Goal: Task Accomplishment & Management: Complete application form

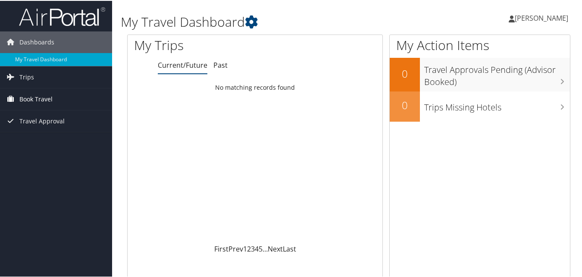
click at [39, 98] on span "Book Travel" at bounding box center [35, 99] width 33 height 22
click at [24, 75] on span "Trips" at bounding box center [26, 77] width 15 height 22
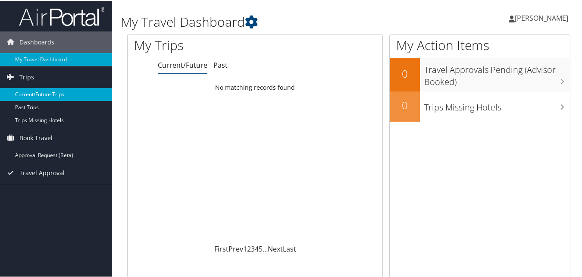
click at [30, 89] on link "Current/Future Trips" at bounding box center [56, 93] width 112 height 13
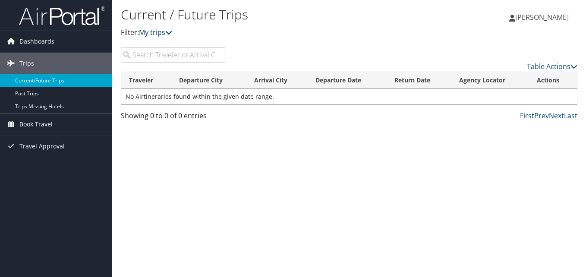
click at [153, 31] on link "My trips" at bounding box center [155, 32] width 33 height 9
click at [29, 123] on span "Book Travel" at bounding box center [35, 124] width 33 height 22
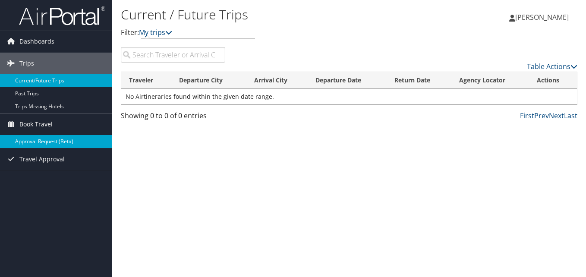
click at [37, 137] on link "Approval Request (Beta)" at bounding box center [56, 141] width 112 height 13
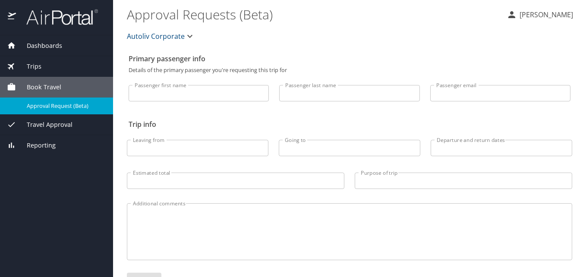
select select "US"
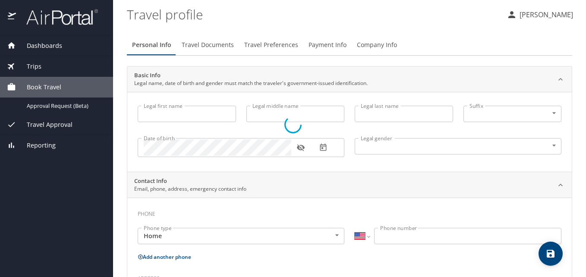
type input "Luisa"
type input "Irelli"
type input "Gonzalez"
type input "Female"
select select "US"
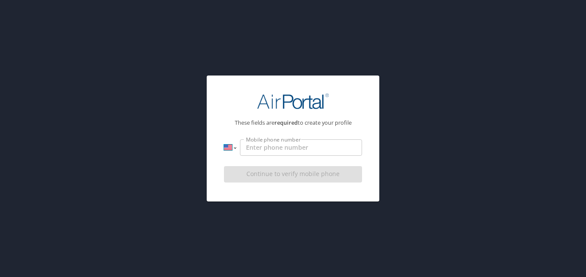
click at [236, 148] on select "International Afghanistan Åland Islands Albania Algeria American Samoa Andorra …" at bounding box center [230, 147] width 12 height 16
select select "MX"
click at [224, 139] on select "International Afghanistan Åland Islands Albania Algeria American Samoa Andorra …" at bounding box center [230, 147] width 12 height 16
click at [260, 148] on input "Mobile phone number" at bounding box center [301, 147] width 122 height 16
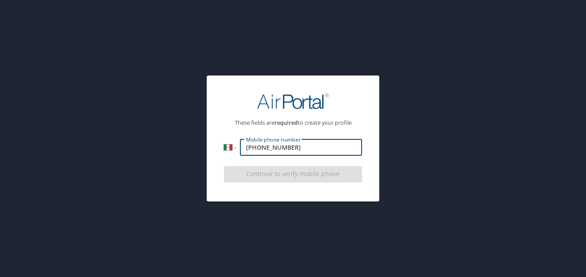
drag, startPoint x: 258, startPoint y: 148, endPoint x: 218, endPoint y: 143, distance: 40.5
click at [218, 143] on div "These fields are required to create your profile International Afghanistan Ålan…" at bounding box center [293, 136] width 159 height 109
type input "442 721 4968"
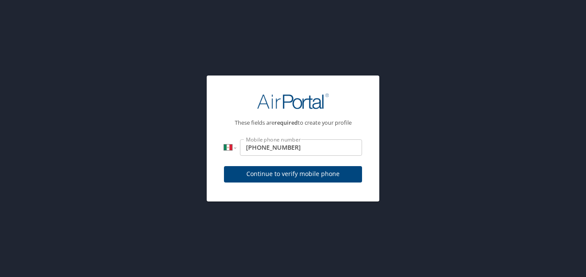
click at [271, 176] on span "Continue to verify mobile phone" at bounding box center [293, 174] width 124 height 11
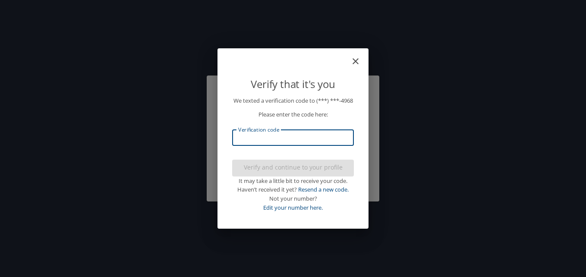
click at [291, 146] on input "Verification code" at bounding box center [293, 137] width 122 height 16
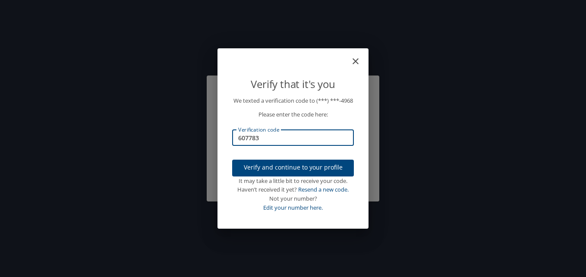
type input "607783"
click at [294, 170] on span "Verify and continue to your profile" at bounding box center [293, 167] width 108 height 11
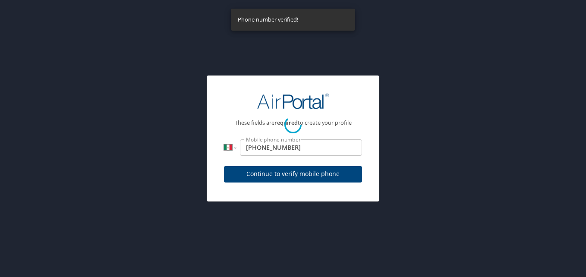
select select "MX"
select select "US"
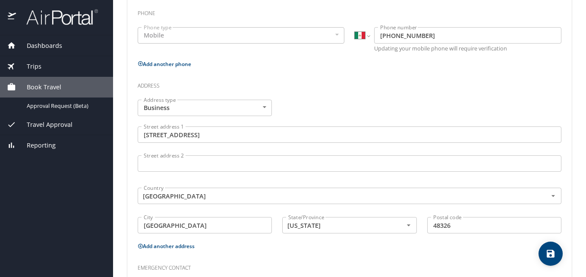
scroll to position [150, 0]
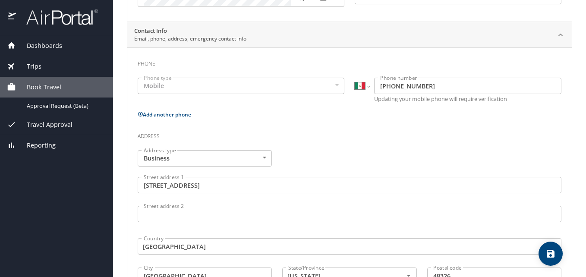
click at [257, 157] on body "Dashboards My Travel Dashboard Trips Current / Future Trips Past Trips Trips Mi…" at bounding box center [293, 138] width 586 height 277
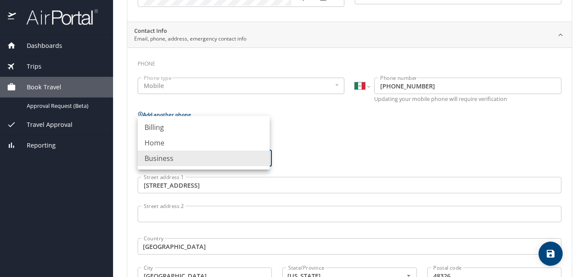
click at [326, 147] on div at bounding box center [293, 138] width 586 height 277
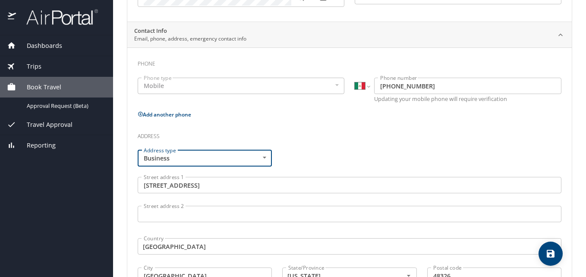
click at [222, 185] on input "1320 Pacific Dr" at bounding box center [350, 185] width 424 height 16
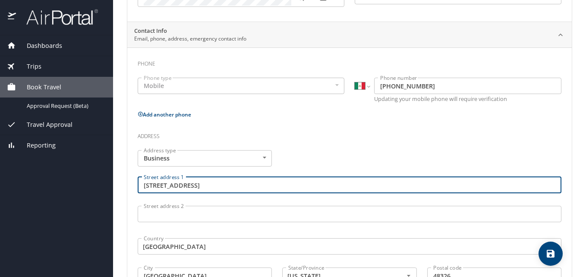
drag, startPoint x: 206, startPoint y: 186, endPoint x: 133, endPoint y: 184, distance: 72.9
click at [133, 184] on div "Street address 1 1320 Pacific Dr Street address 1" at bounding box center [349, 186] width 434 height 29
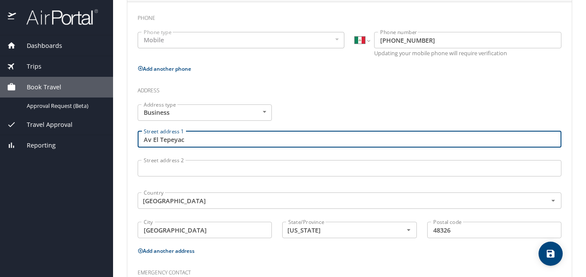
scroll to position [280, 0]
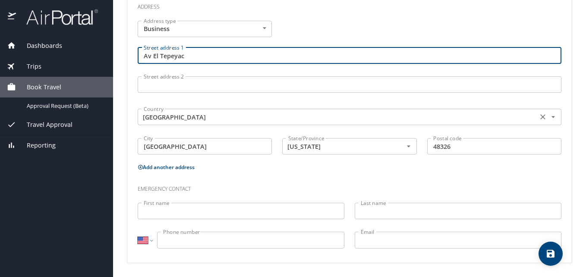
type input "Av El Tepeyac"
click at [247, 117] on input "United States of America" at bounding box center [336, 116] width 393 height 11
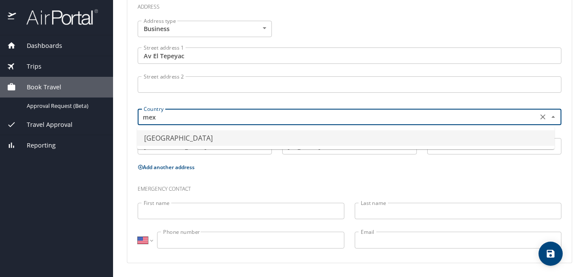
click at [219, 144] on li "Mexico" at bounding box center [345, 138] width 417 height 16
type input "Mexico"
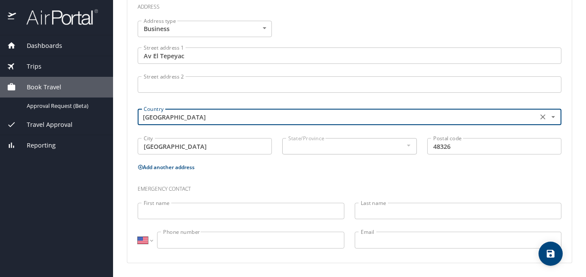
type input "Mexico"
click at [219, 144] on input "Auburn Hills" at bounding box center [205, 146] width 134 height 16
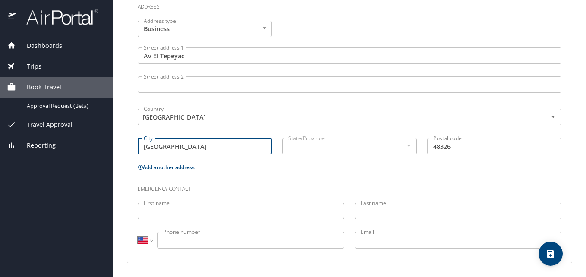
click at [219, 144] on input "Auburn Hills" at bounding box center [205, 146] width 134 height 16
type input "Queretaro"
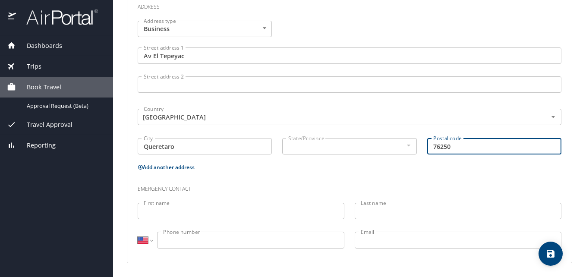
type input "76250"
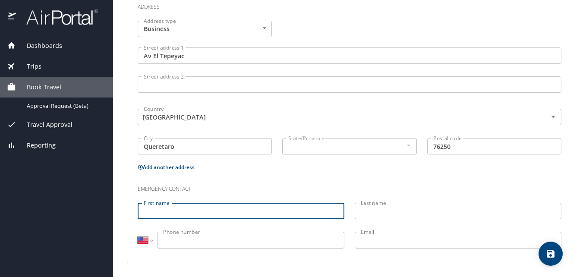
click at [230, 211] on input "First name" at bounding box center [241, 211] width 207 height 16
type input "Luis"
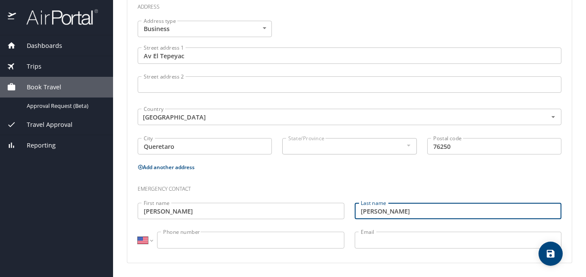
type input "Gonzalez"
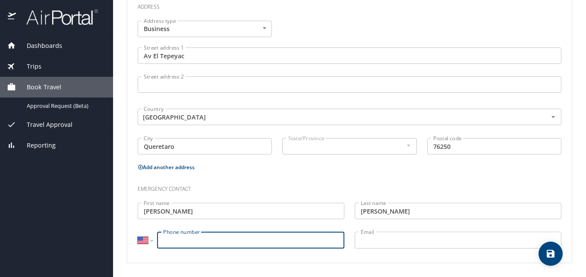
click at [242, 242] on input "Phone number" at bounding box center [250, 240] width 187 height 16
click at [190, 238] on input "(442) 171-2922" at bounding box center [250, 240] width 187 height 16
type input "(442) 178-2922"
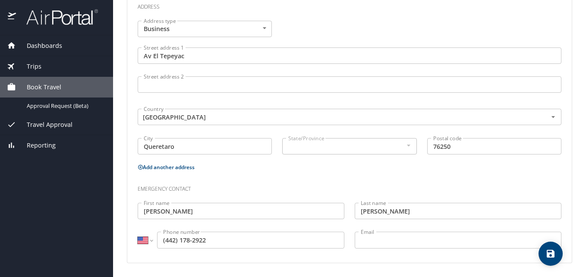
click at [154, 240] on div "International Afghanistan Åland Islands Albania Algeria American Samoa Andorra …" at bounding box center [241, 240] width 207 height 16
click at [141, 239] on select "International Afghanistan Åland Islands Albania Algeria American Samoa Andorra …" at bounding box center [145, 240] width 15 height 16
select select "MX"
click at [138, 232] on select "International Afghanistan Åland Islands Albania Algeria American Samoa Andorra …" at bounding box center [145, 240] width 15 height 16
type input "442 178 2922"
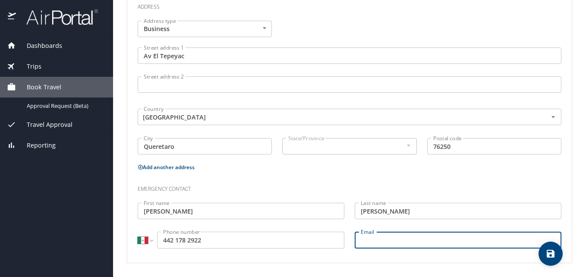
click at [360, 241] on input "Email" at bounding box center [458, 240] width 207 height 16
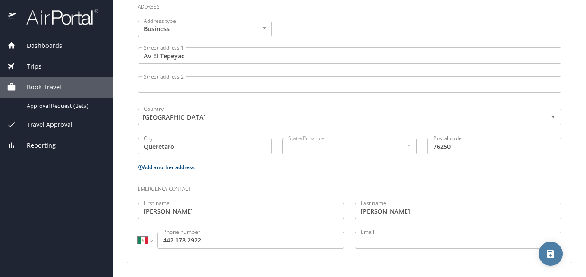
click at [548, 254] on icon "save" at bounding box center [551, 254] width 8 height 8
select select "MX"
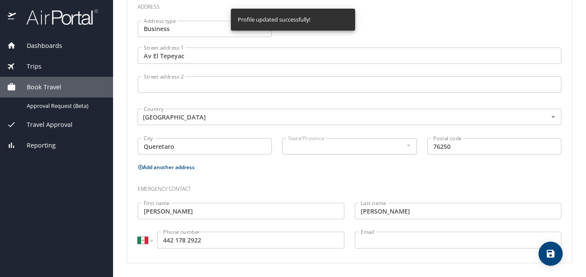
select select "MX"
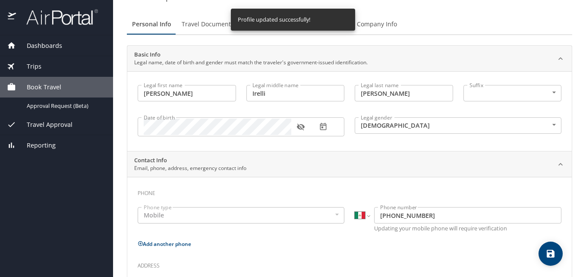
scroll to position [0, 0]
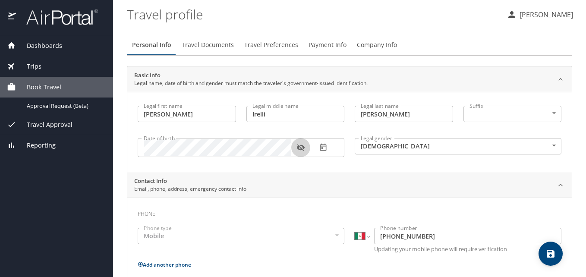
click at [300, 147] on icon "button" at bounding box center [300, 147] width 9 height 9
click at [304, 145] on icon "button" at bounding box center [300, 147] width 9 height 9
click at [205, 47] on span "Travel Documents" at bounding box center [208, 45] width 52 height 11
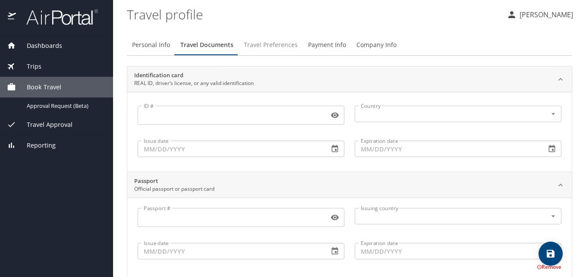
click at [258, 44] on span "Travel Preferences" at bounding box center [271, 45] width 54 height 11
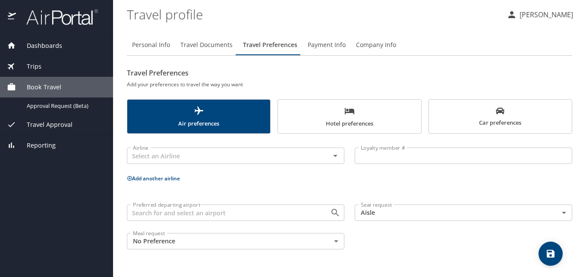
click at [530, 120] on span "Car preferences" at bounding box center [500, 117] width 132 height 21
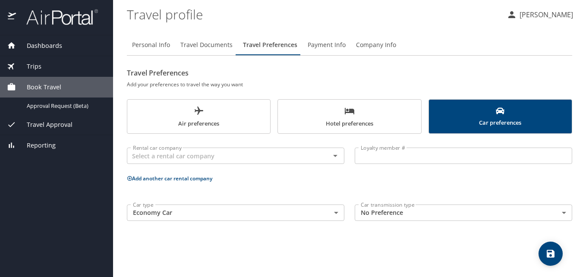
click at [36, 67] on span "Trips" at bounding box center [28, 66] width 25 height 9
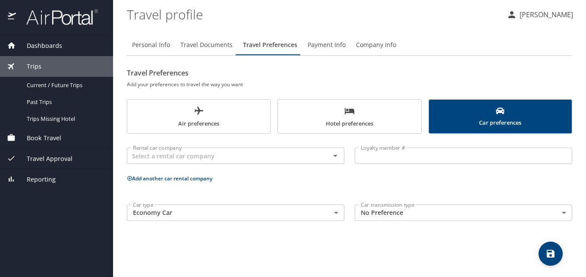
click at [34, 157] on span "Travel Approval" at bounding box center [44, 158] width 57 height 9
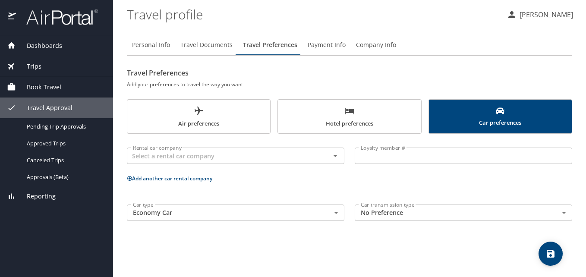
click at [30, 82] on span "Book Travel" at bounding box center [38, 86] width 45 height 9
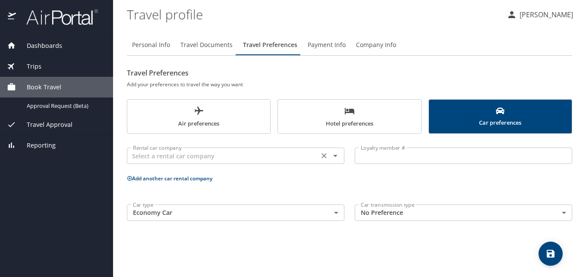
click at [336, 154] on icon "Open" at bounding box center [335, 156] width 10 height 10
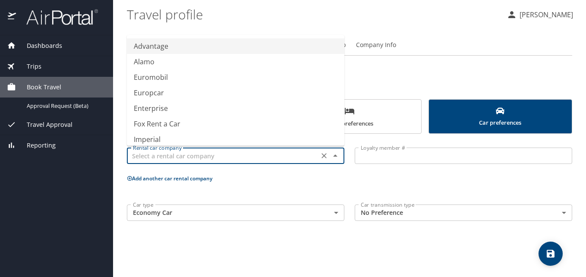
click at [336, 154] on icon "Close" at bounding box center [335, 156] width 10 height 10
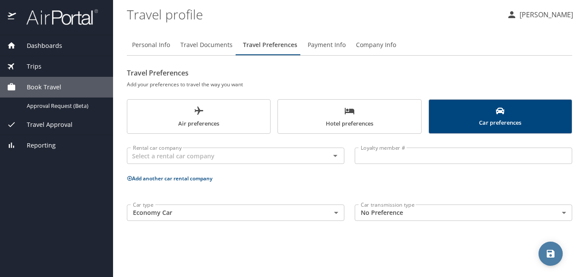
click at [557, 252] on span "save" at bounding box center [550, 254] width 24 height 10
click at [368, 44] on span "Company Info" at bounding box center [376, 45] width 40 height 11
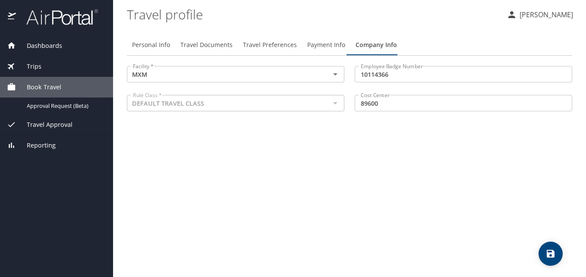
click at [328, 48] on span "Payment Info" at bounding box center [326, 45] width 38 height 11
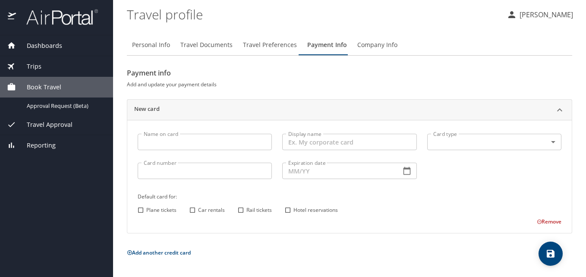
click at [281, 50] on span "Travel Preferences" at bounding box center [270, 45] width 54 height 11
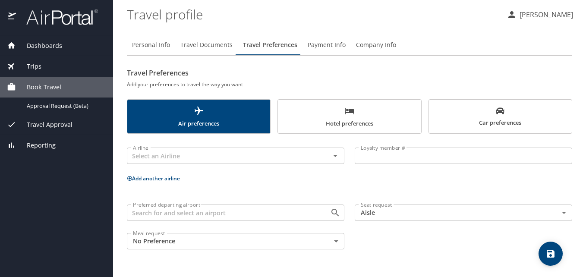
click at [198, 44] on span "Travel Documents" at bounding box center [206, 45] width 52 height 11
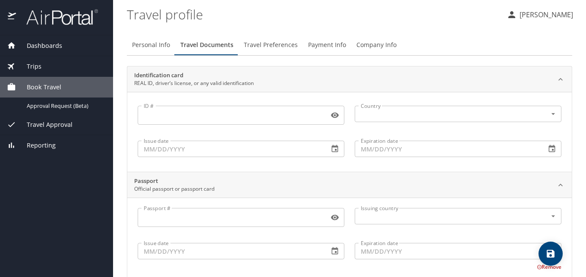
click at [155, 44] on span "Personal Info" at bounding box center [151, 45] width 38 height 11
select select "MX"
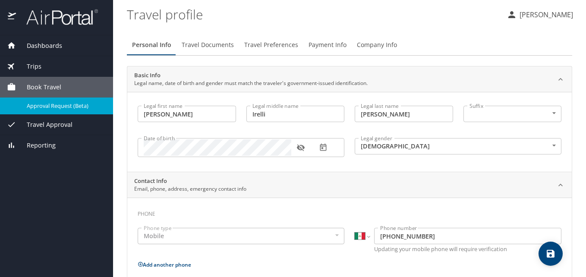
click at [53, 105] on span "Approval Request (Beta)" at bounding box center [65, 106] width 76 height 8
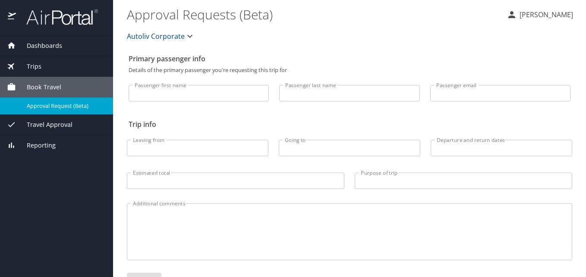
click at [182, 35] on span "Autoliv Corporate" at bounding box center [156, 36] width 58 height 12
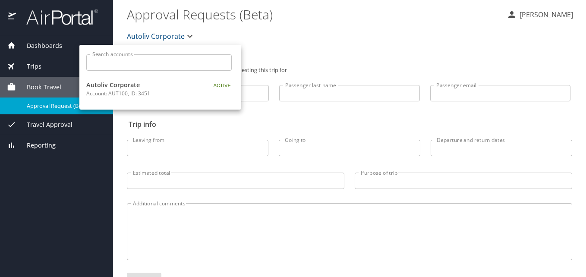
click at [446, 41] on div at bounding box center [293, 138] width 586 height 277
